Goal: Task Accomplishment & Management: Use online tool/utility

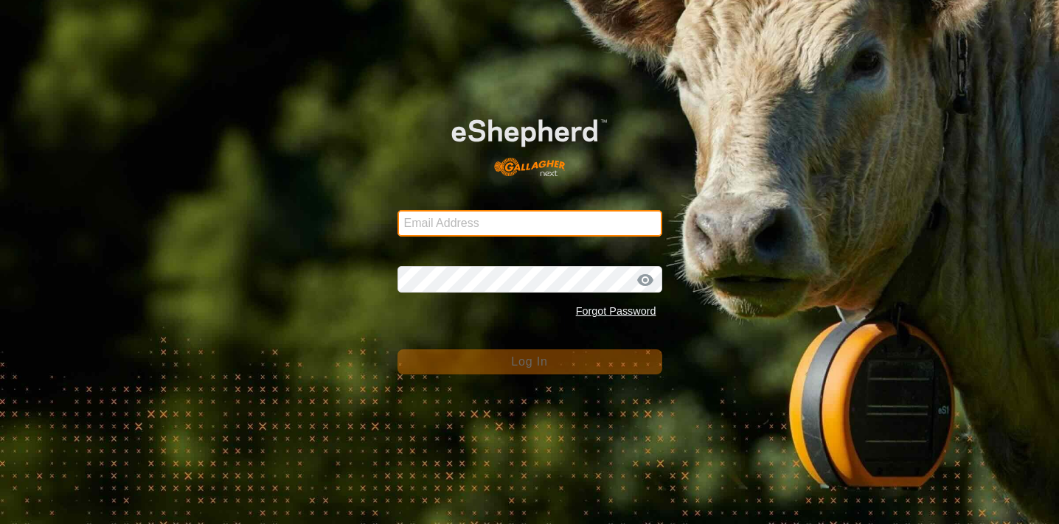
type input "[EMAIL_ADDRESS][DOMAIN_NAME]"
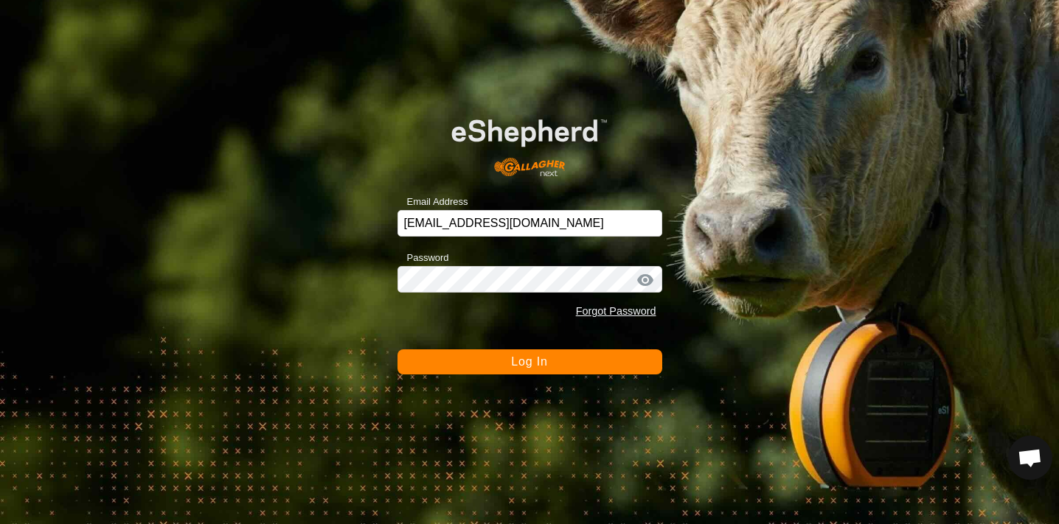
click at [548, 358] on button "Log In" at bounding box center [529, 361] width 265 height 25
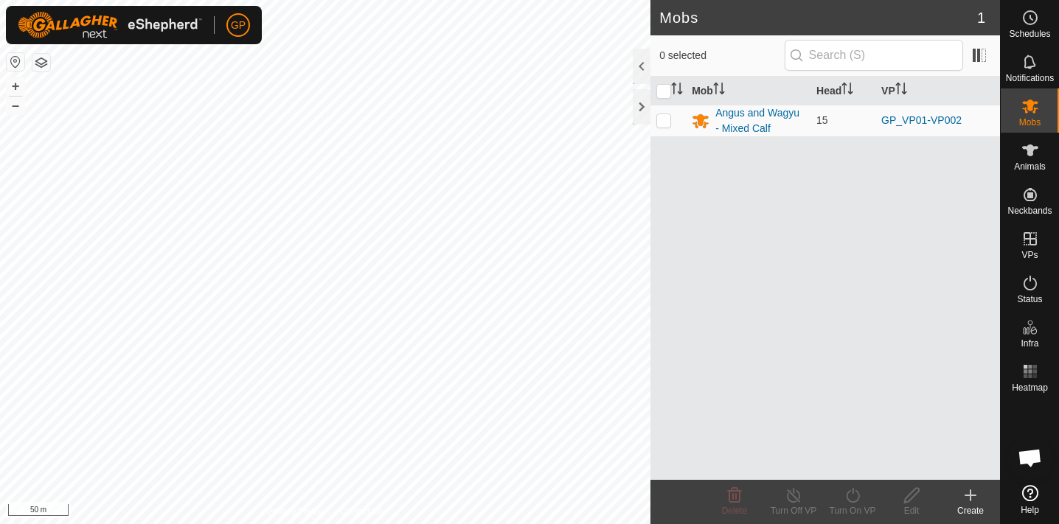
click at [708, 314] on div "Mobs 1 0 selected Mob Head [PERSON_NAME] and Wagyu - Mixed Calf 15 GP_VP01-VP00…" at bounding box center [500, 262] width 1000 height 524
click at [566, 0] on html "GP Schedules Notifications Mobs Animals Neckbands VPs Status Infra Heatmap Help…" at bounding box center [529, 262] width 1059 height 524
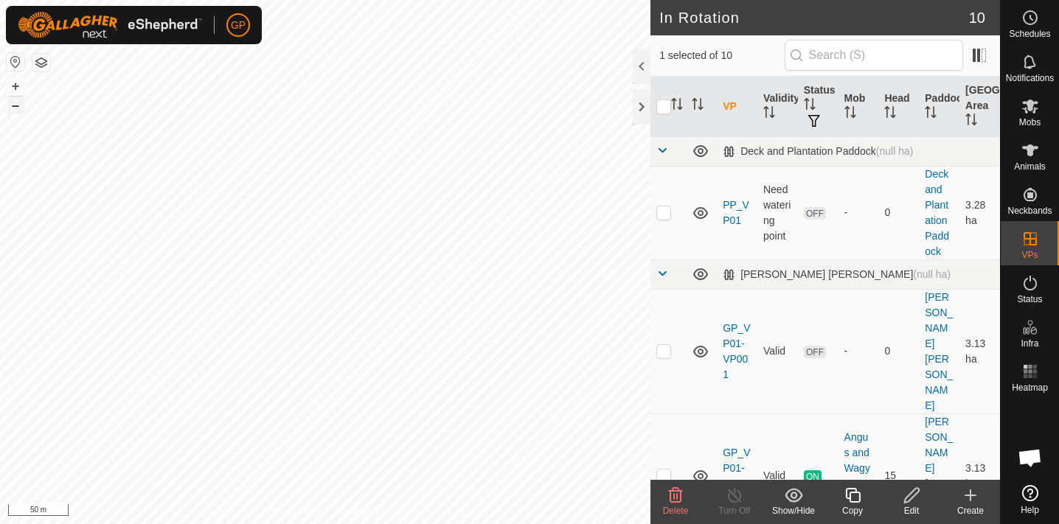
click at [18, 106] on button "–" at bounding box center [16, 106] width 18 height 18
click at [13, 89] on button "+" at bounding box center [16, 86] width 18 height 18
click at [13, 88] on button "+" at bounding box center [16, 86] width 18 height 18
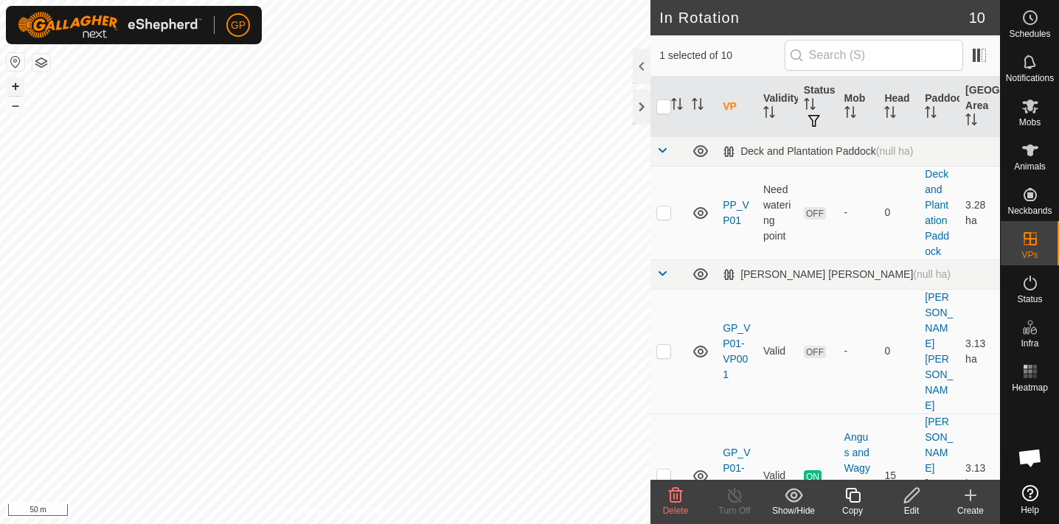
click at [13, 88] on button "+" at bounding box center [16, 86] width 18 height 18
checkbox input "true"
click at [913, 493] on icon at bounding box center [911, 496] width 18 height 18
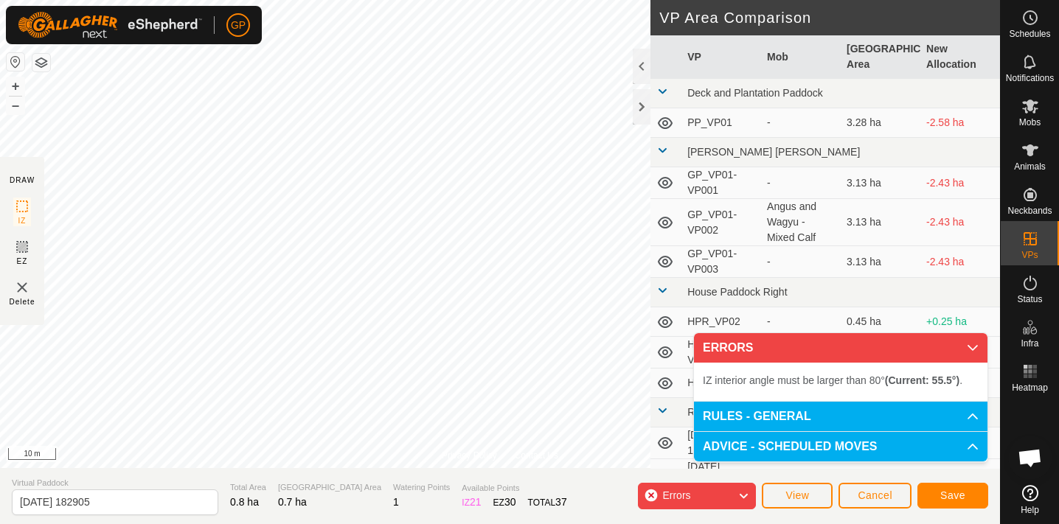
click at [633, 126] on div "Privacy Policy Contact Us Status: OFF Type: Inclusion Zone + – ⇧ i 10 m DRAW IZ…" at bounding box center [500, 262] width 1000 height 524
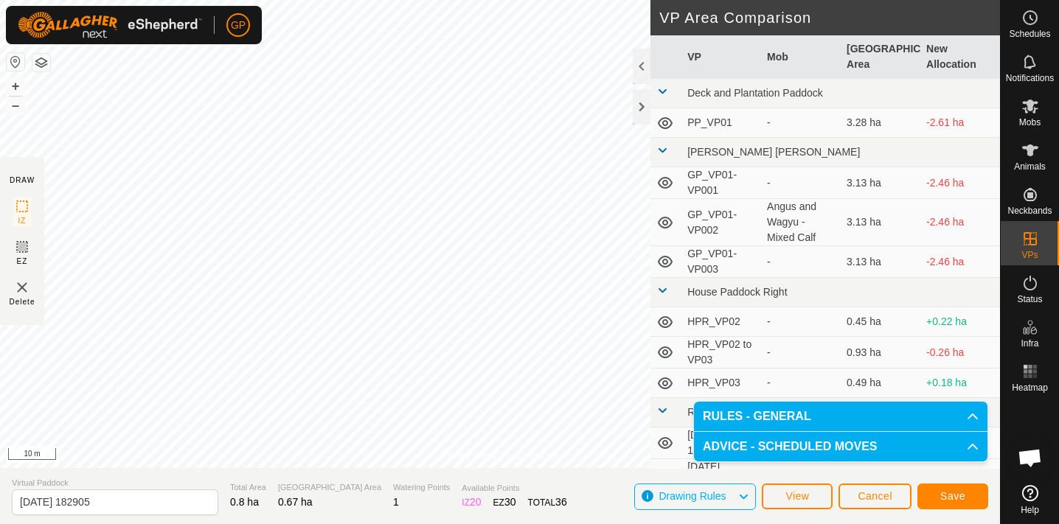
click at [962, 500] on span "Save" at bounding box center [952, 496] width 25 height 12
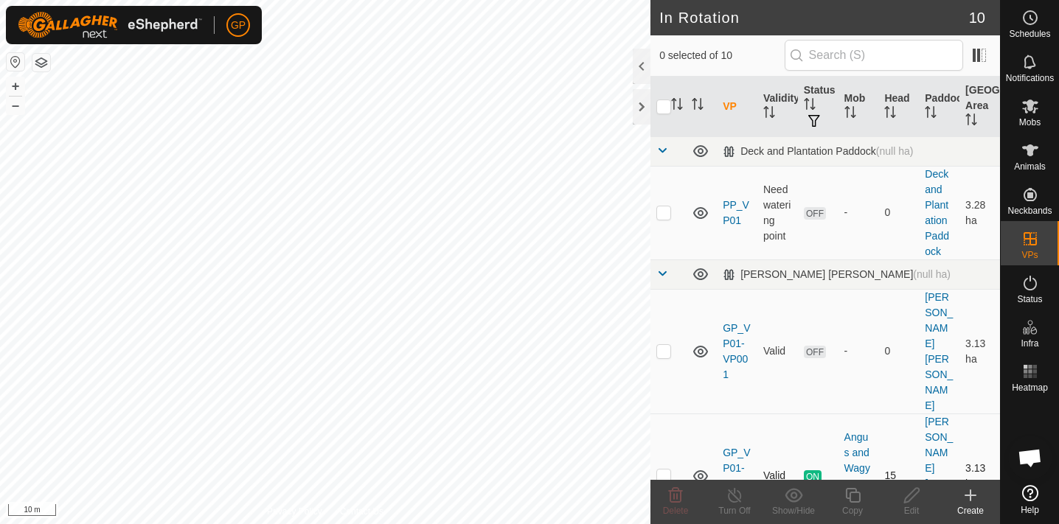
checkbox input "true"
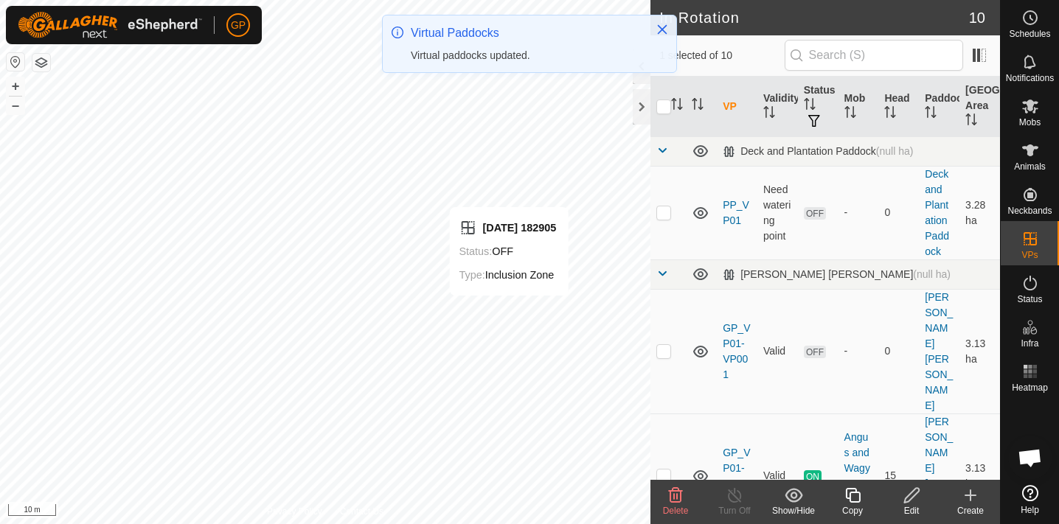
checkbox input "false"
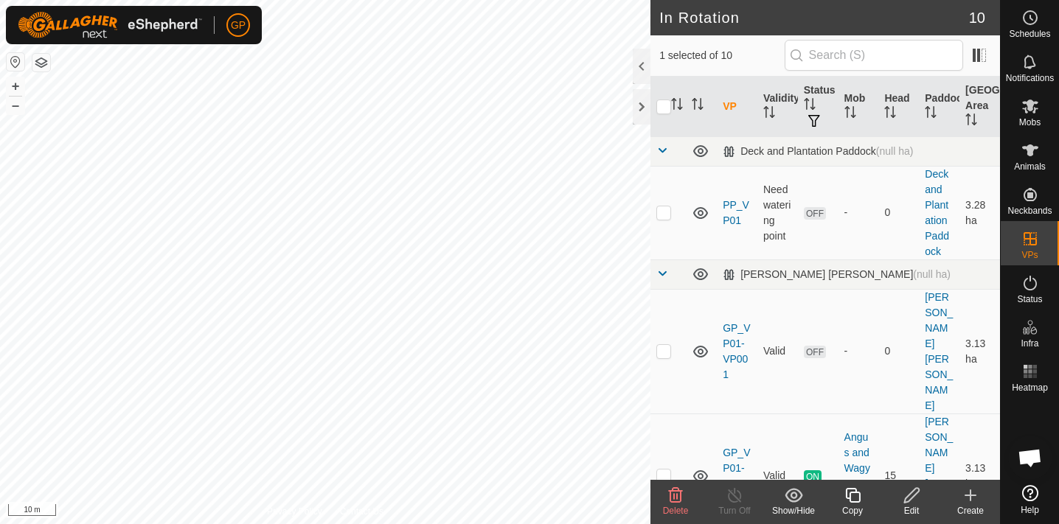
checkbox input "false"
click at [677, 492] on icon at bounding box center [675, 496] width 18 height 18
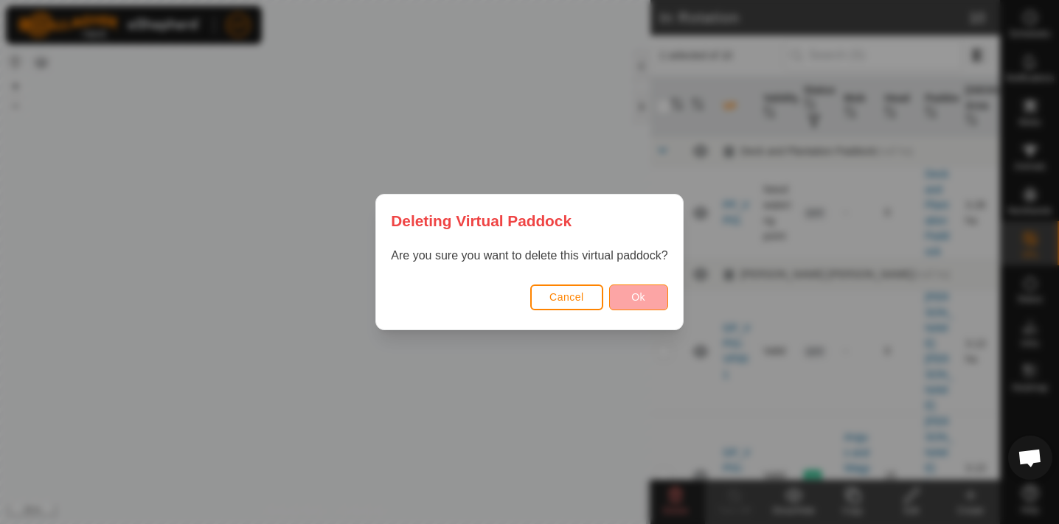
click at [630, 296] on button "Ok" at bounding box center [638, 298] width 59 height 26
checkbox input "false"
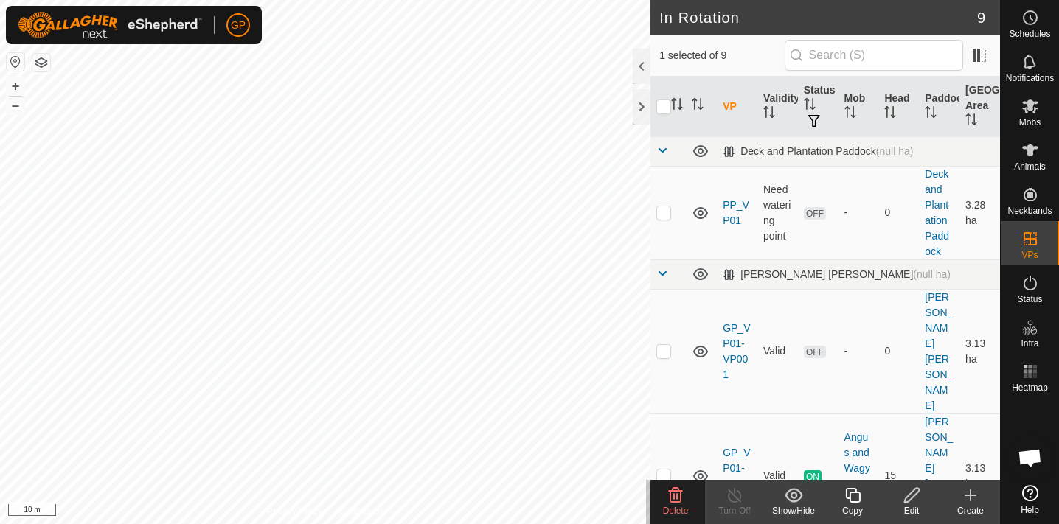
click at [680, 498] on icon at bounding box center [676, 495] width 14 height 15
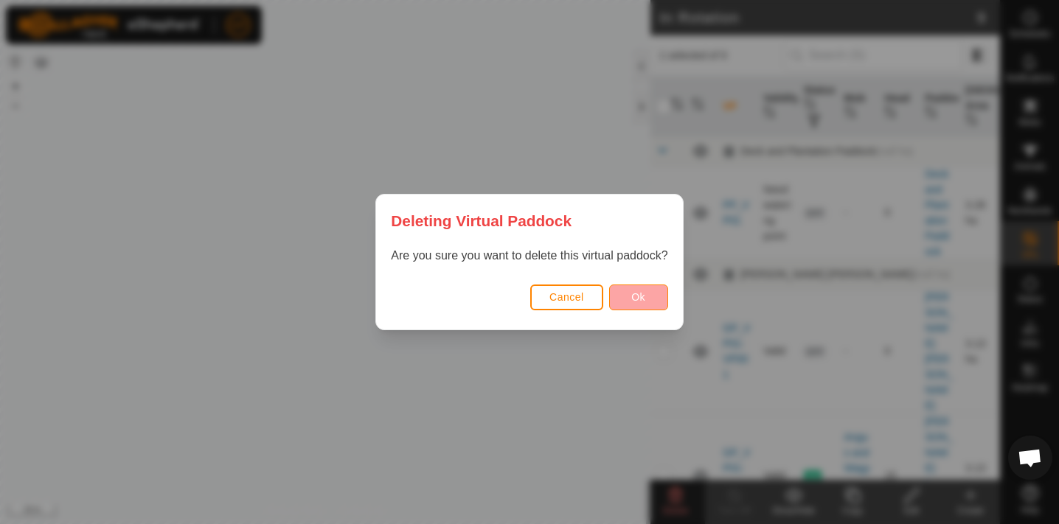
click at [648, 298] on button "Ok" at bounding box center [638, 298] width 59 height 26
checkbox input "false"
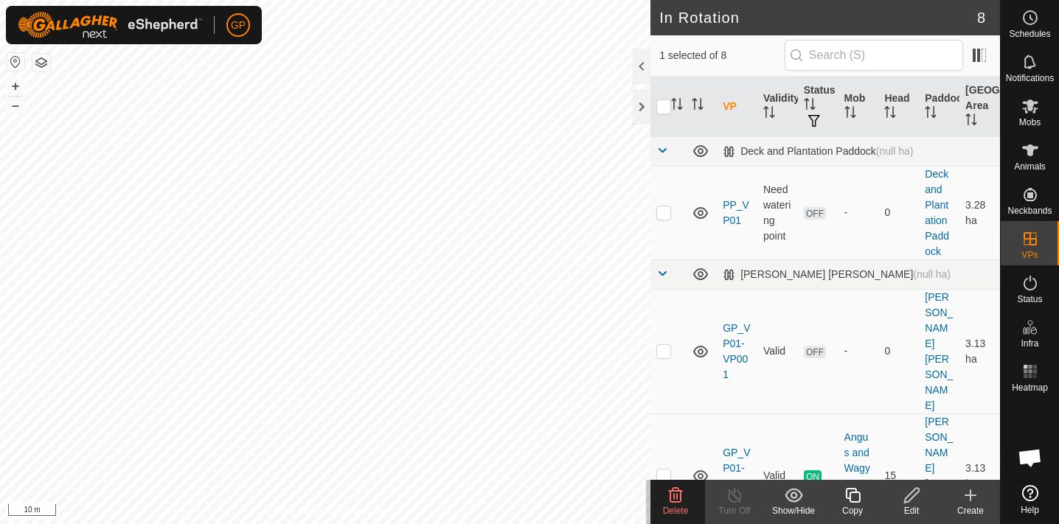
checkbox input "true"
click at [910, 501] on icon at bounding box center [911, 496] width 18 height 18
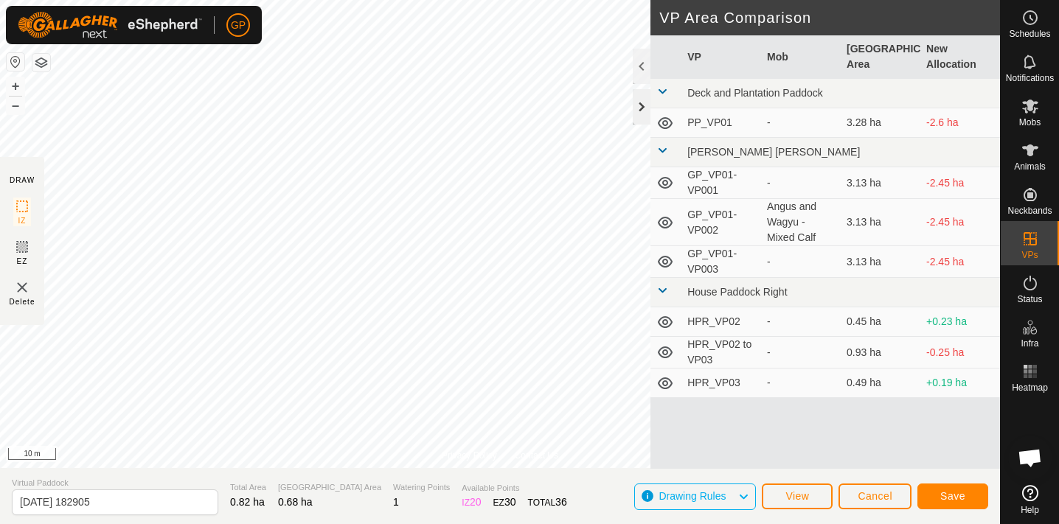
click at [647, 104] on div at bounding box center [641, 106] width 18 height 35
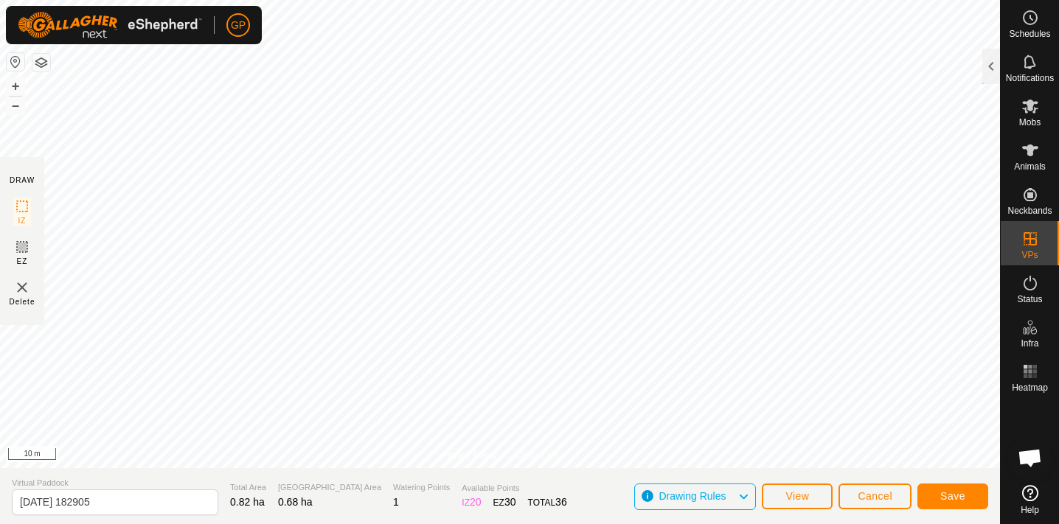
click at [646, 0] on html "GP Schedules Notifications Mobs Animals Neckbands VPs Status Infra Heatmap Help…" at bounding box center [529, 262] width 1059 height 524
click at [962, 492] on span "Save" at bounding box center [952, 496] width 25 height 12
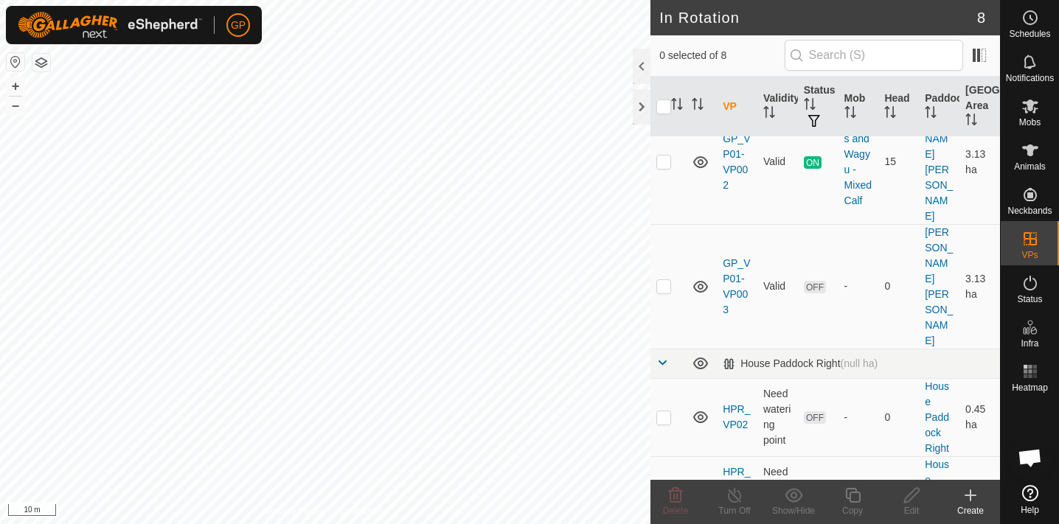
scroll to position [315, 0]
drag, startPoint x: 776, startPoint y: 427, endPoint x: 764, endPoint y: 405, distance: 24.4
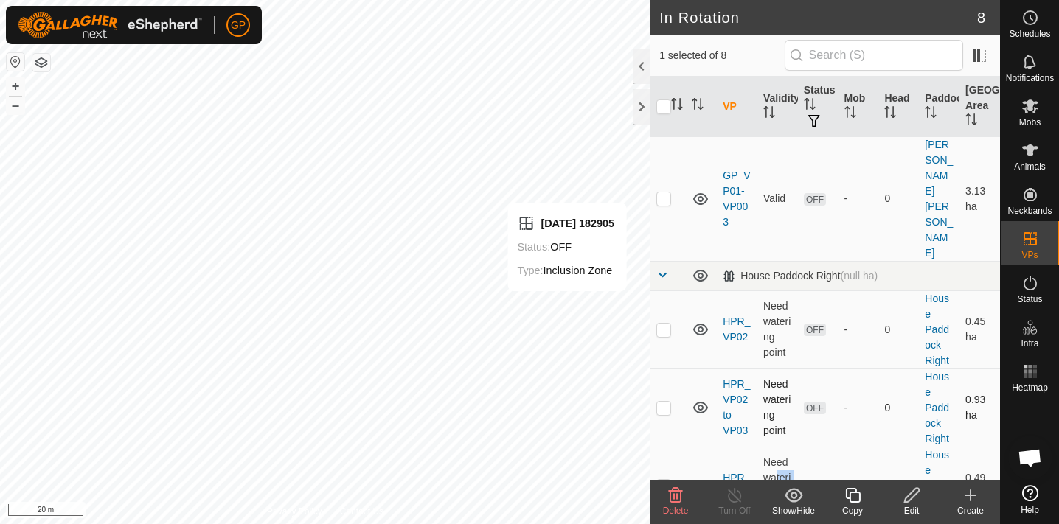
scroll to position [401, 0]
checkbox input "false"
click at [467, 523] on html "GP Schedules Notifications Mobs Animals Neckbands VPs Status Infra Heatmap Help…" at bounding box center [529, 262] width 1059 height 524
click at [361, 523] on html "GP Schedules Notifications Mobs Animals Neckbands VPs Status Infra Heatmap Help…" at bounding box center [529, 262] width 1059 height 524
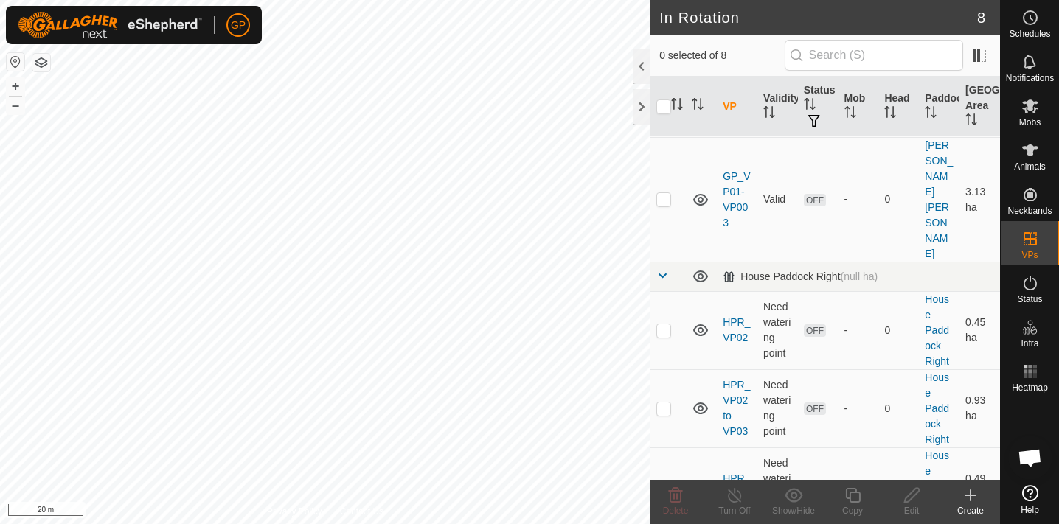
click at [432, 523] on html "GP Schedules Notifications Mobs Animals Neckbands VPs Status Infra Heatmap Help…" at bounding box center [529, 262] width 1059 height 524
checkbox input "true"
click at [641, 108] on div at bounding box center [641, 106] width 18 height 35
